Goal: Task Accomplishment & Management: Manage account settings

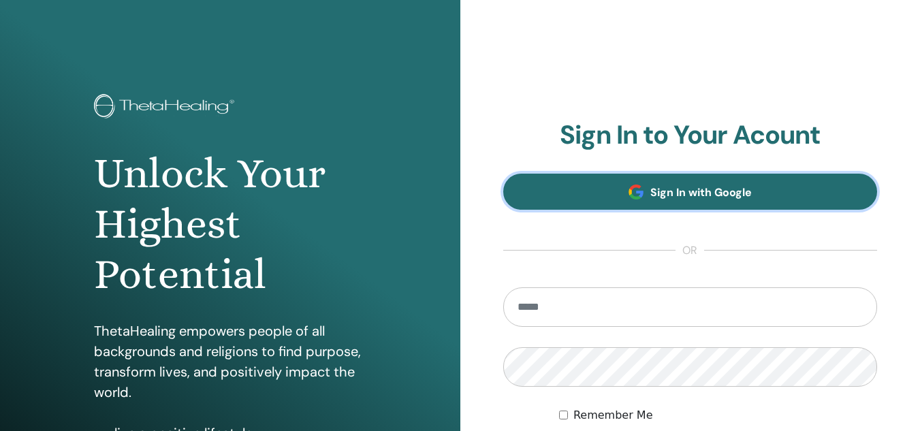
click at [669, 181] on link "Sign In with Google" at bounding box center [690, 192] width 375 height 36
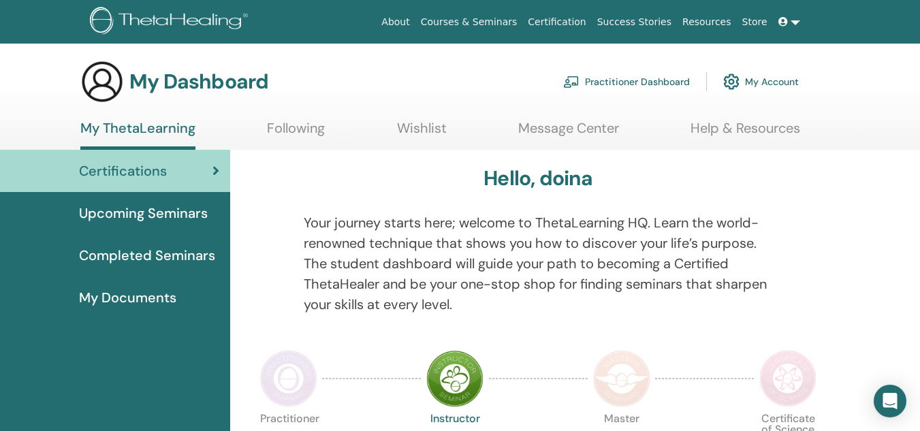
click at [592, 137] on link "Message Center" at bounding box center [568, 133] width 101 height 27
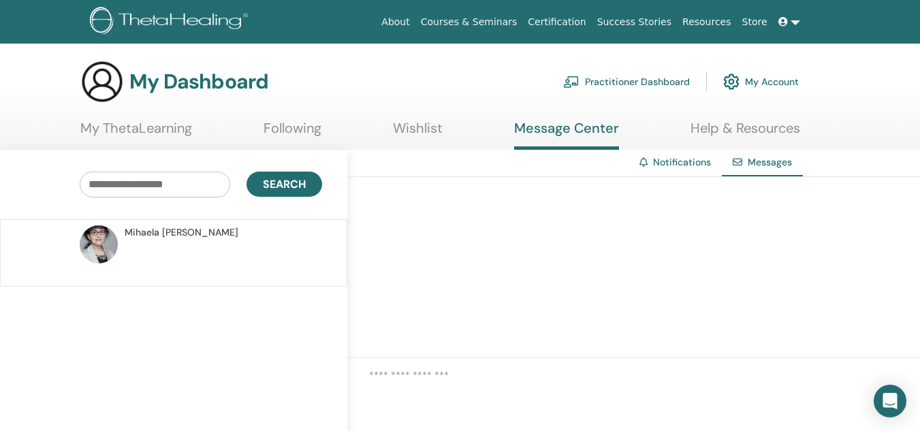
click at [402, 134] on link "Wishlist" at bounding box center [418, 133] width 50 height 27
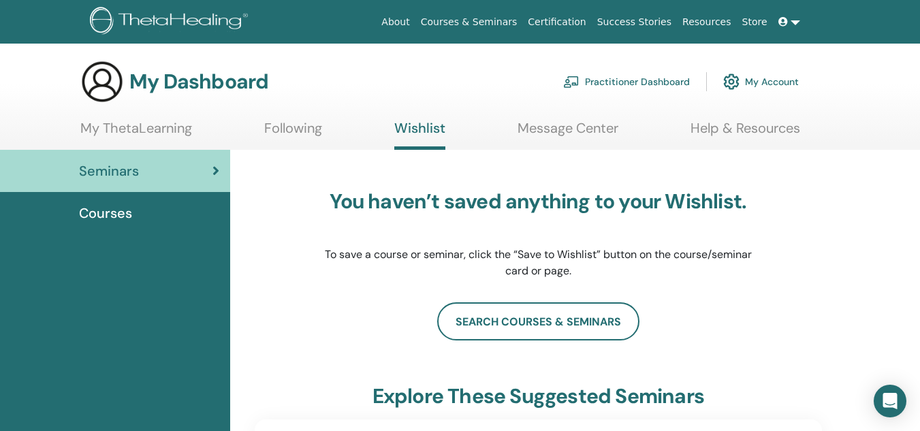
click at [269, 130] on link "Following" at bounding box center [293, 133] width 58 height 27
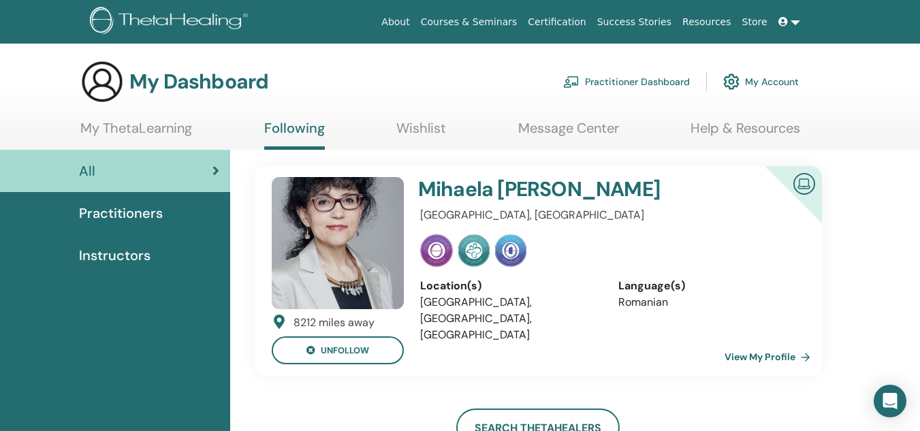
click at [153, 125] on link "My ThetaLearning" at bounding box center [136, 133] width 112 height 27
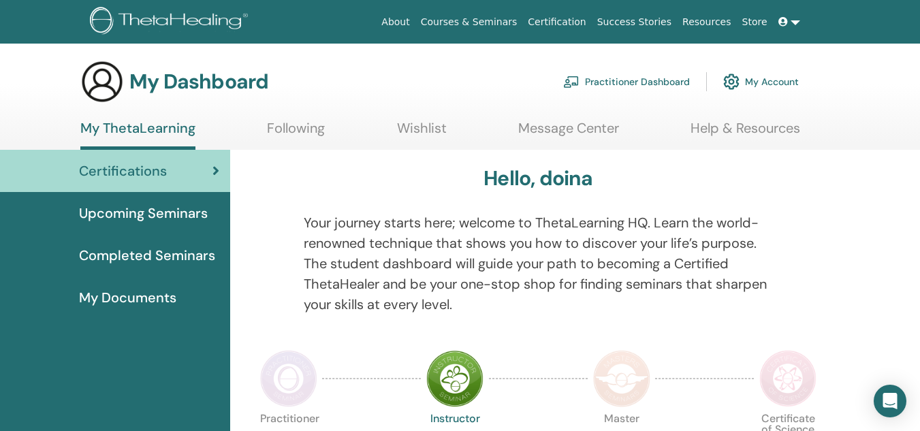
click at [745, 92] on link "My Account" at bounding box center [761, 82] width 76 height 30
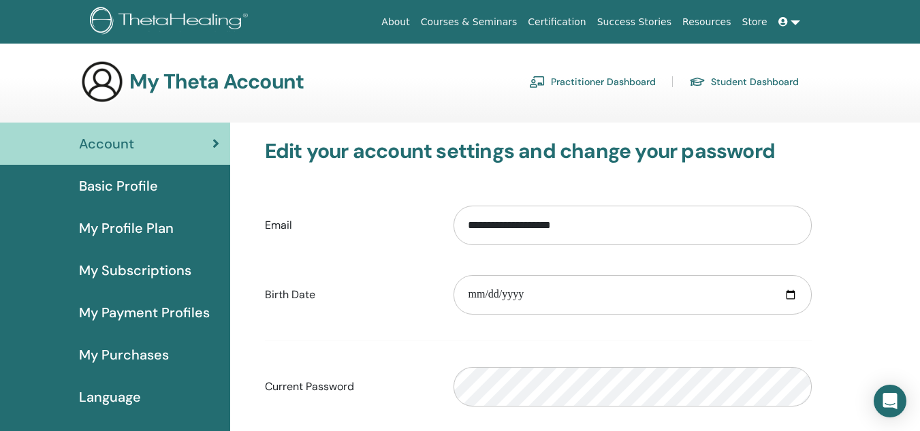
click at [176, 180] on div "Basic Profile" at bounding box center [115, 186] width 208 height 20
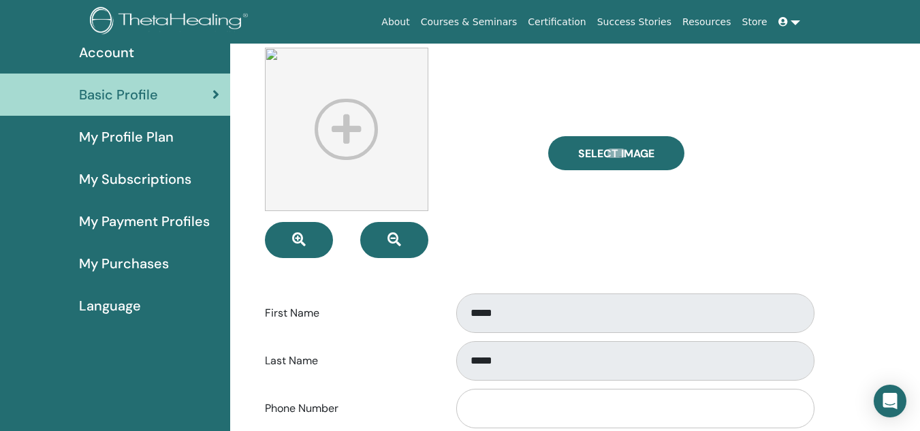
scroll to position [93, 0]
